Goal: Task Accomplishment & Management: Complete application form

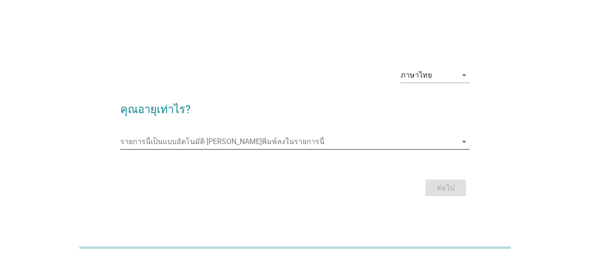
click at [286, 140] on input "รายการนี้เป็นแบบอัตโนมัติ คุณสามารถพิมพ์ลงในรายการนี้" at bounding box center [288, 141] width 336 height 15
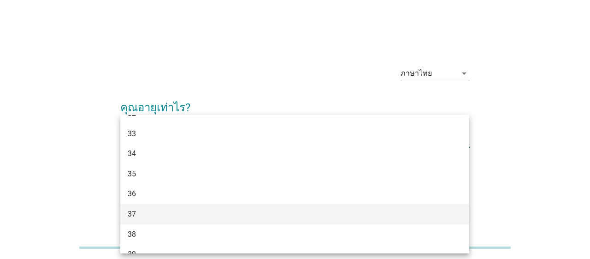
scroll to position [297, 0]
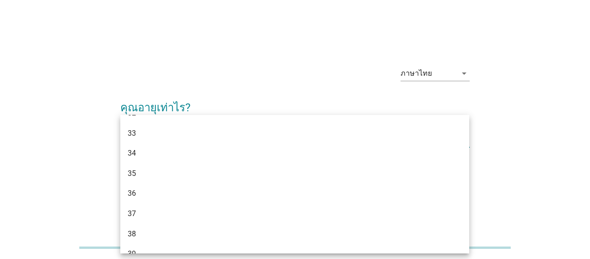
click at [186, 210] on div "37" at bounding box center [281, 213] width 307 height 11
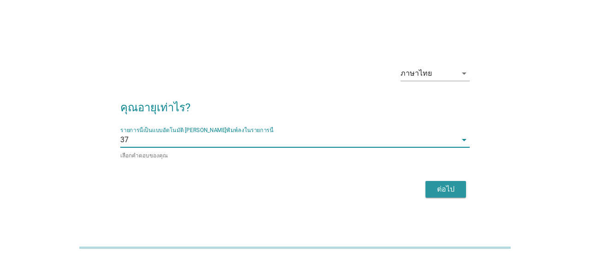
click at [435, 189] on div "ต่อไป" at bounding box center [446, 189] width 26 height 11
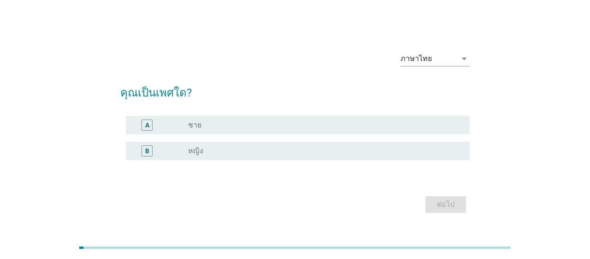
click at [214, 147] on div "radio_button_unchecked หญิง" at bounding box center [321, 150] width 267 height 9
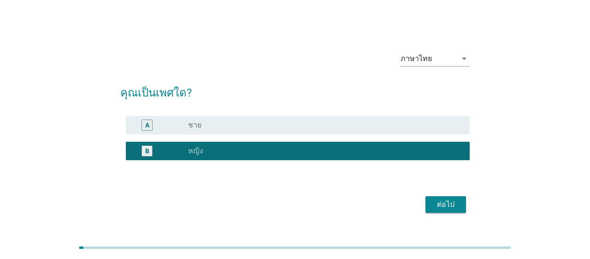
click at [453, 208] on div "ต่อไป" at bounding box center [446, 204] width 26 height 11
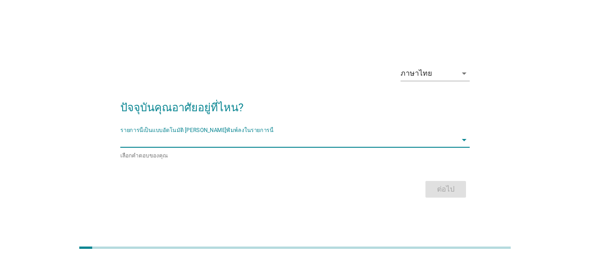
click at [286, 139] on input "รายการนี้เป็นแบบอัตโนมัติ คุณสามารถพิมพ์ลงในรายการนี้" at bounding box center [288, 139] width 336 height 15
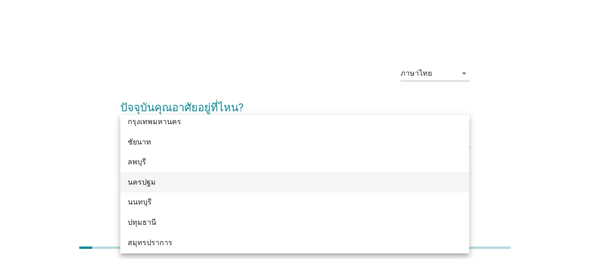
scroll to position [806, 0]
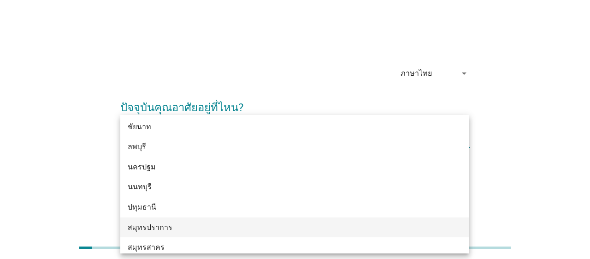
click at [200, 229] on div "สมุทรปราการ" at bounding box center [281, 227] width 307 height 11
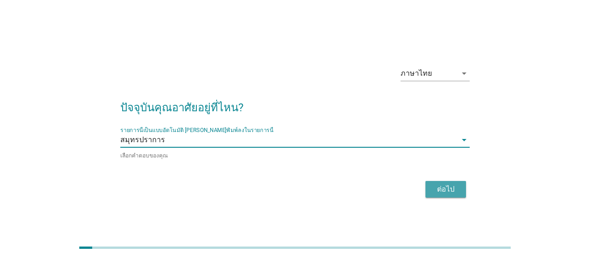
click at [455, 189] on div "ต่อไป" at bounding box center [446, 189] width 26 height 11
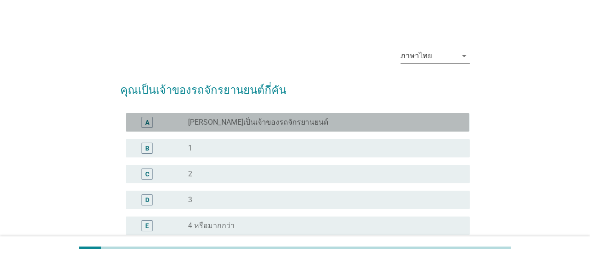
click at [224, 122] on label "[PERSON_NAME]เป็นเจ้าของรถจักรยานยนต์" at bounding box center [258, 122] width 140 height 9
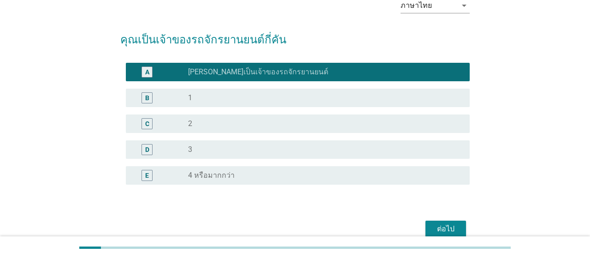
scroll to position [94, 0]
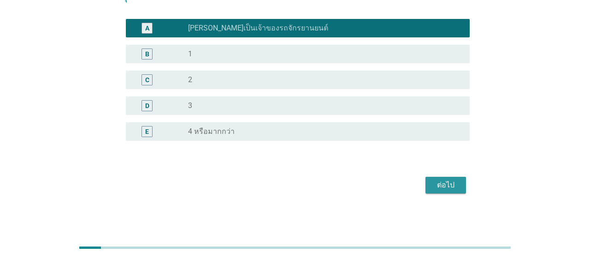
click at [445, 183] on div "ต่อไป" at bounding box center [446, 184] width 26 height 11
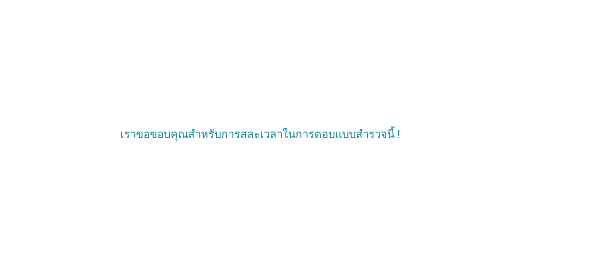
scroll to position [0, 0]
